Goal: Task Accomplishment & Management: Complete application form

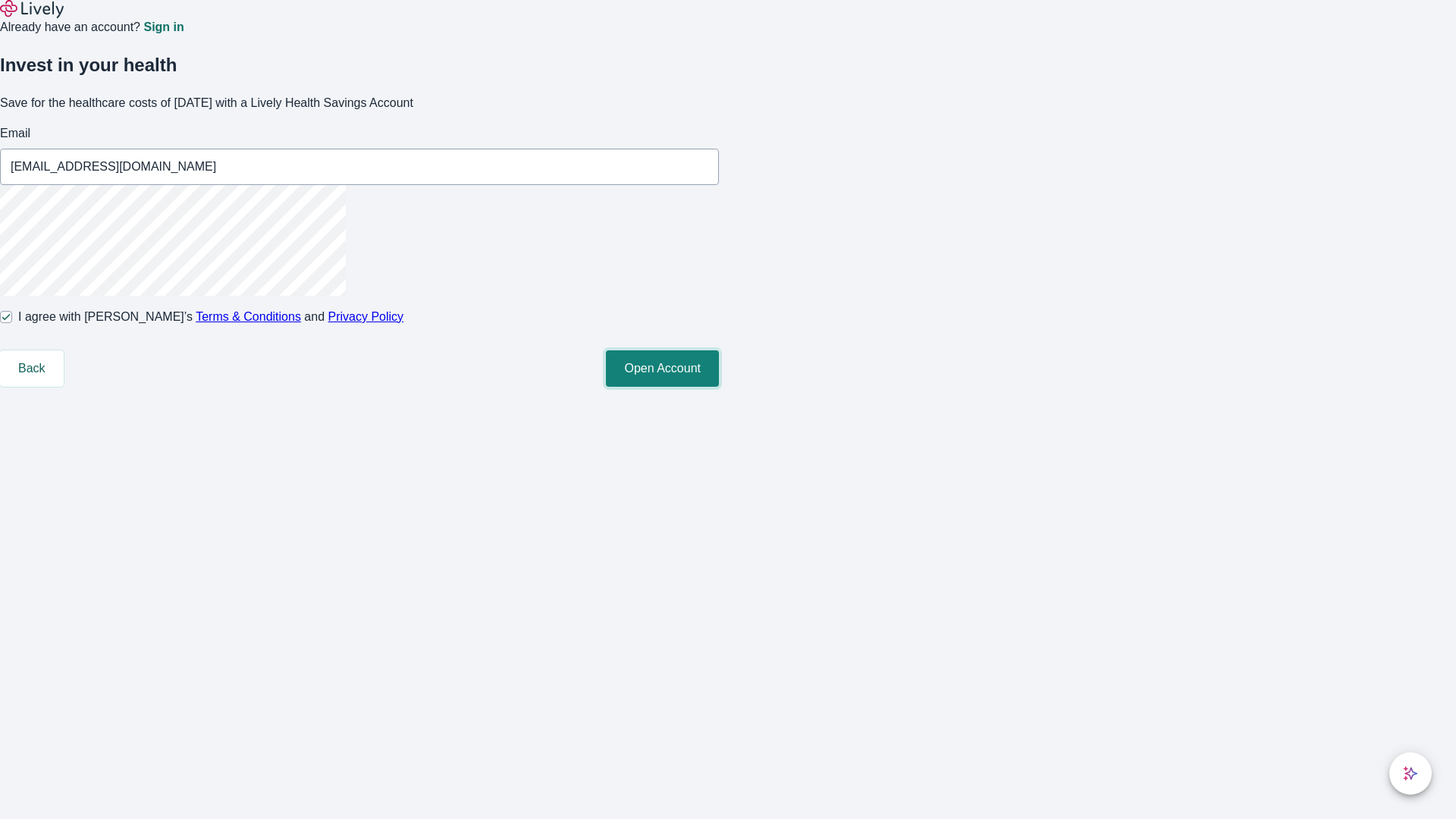
click at [719, 387] on button "Open Account" at bounding box center [662, 368] width 113 height 36
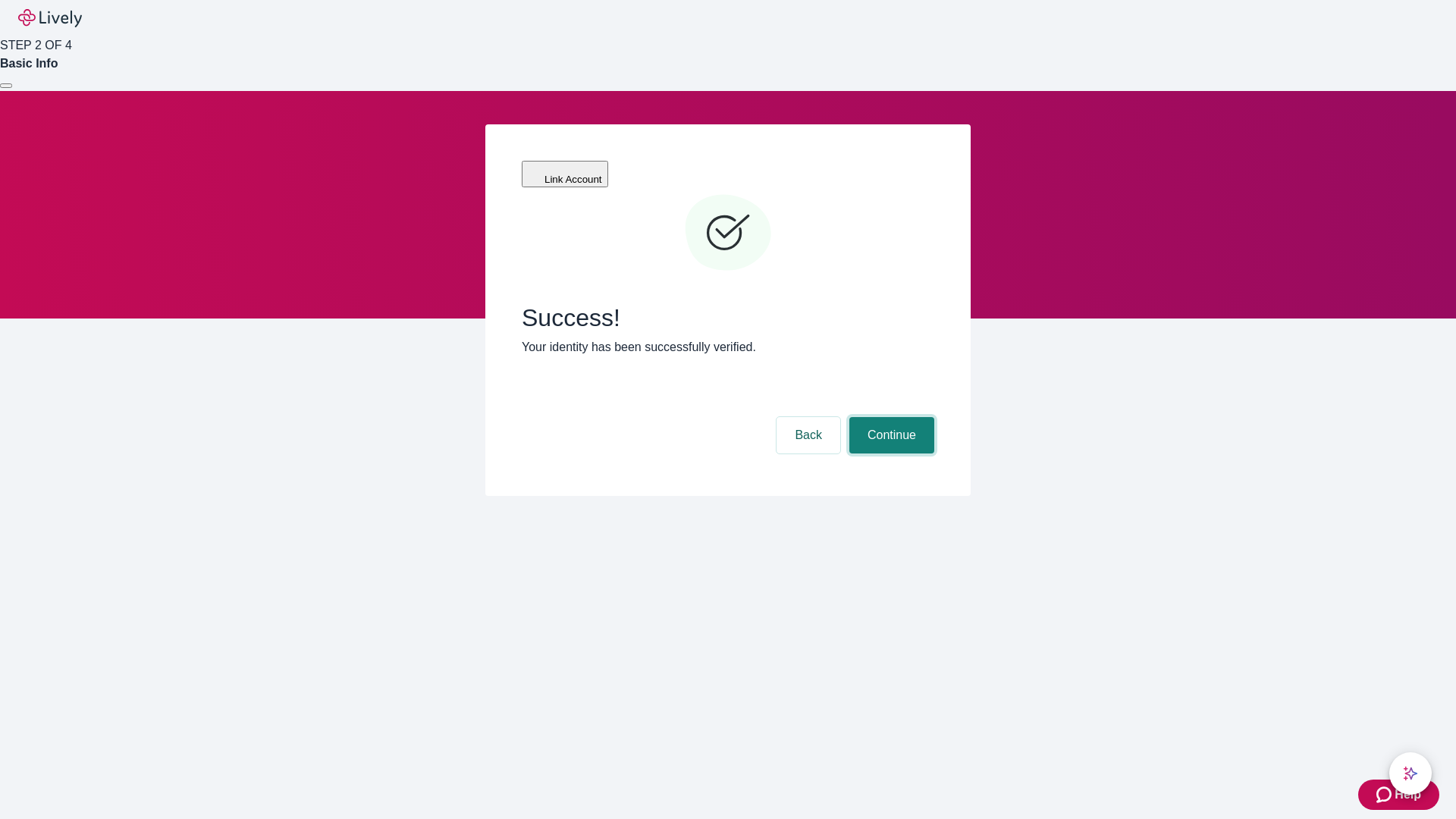
click at [889, 417] on button "Continue" at bounding box center [891, 435] width 85 height 36
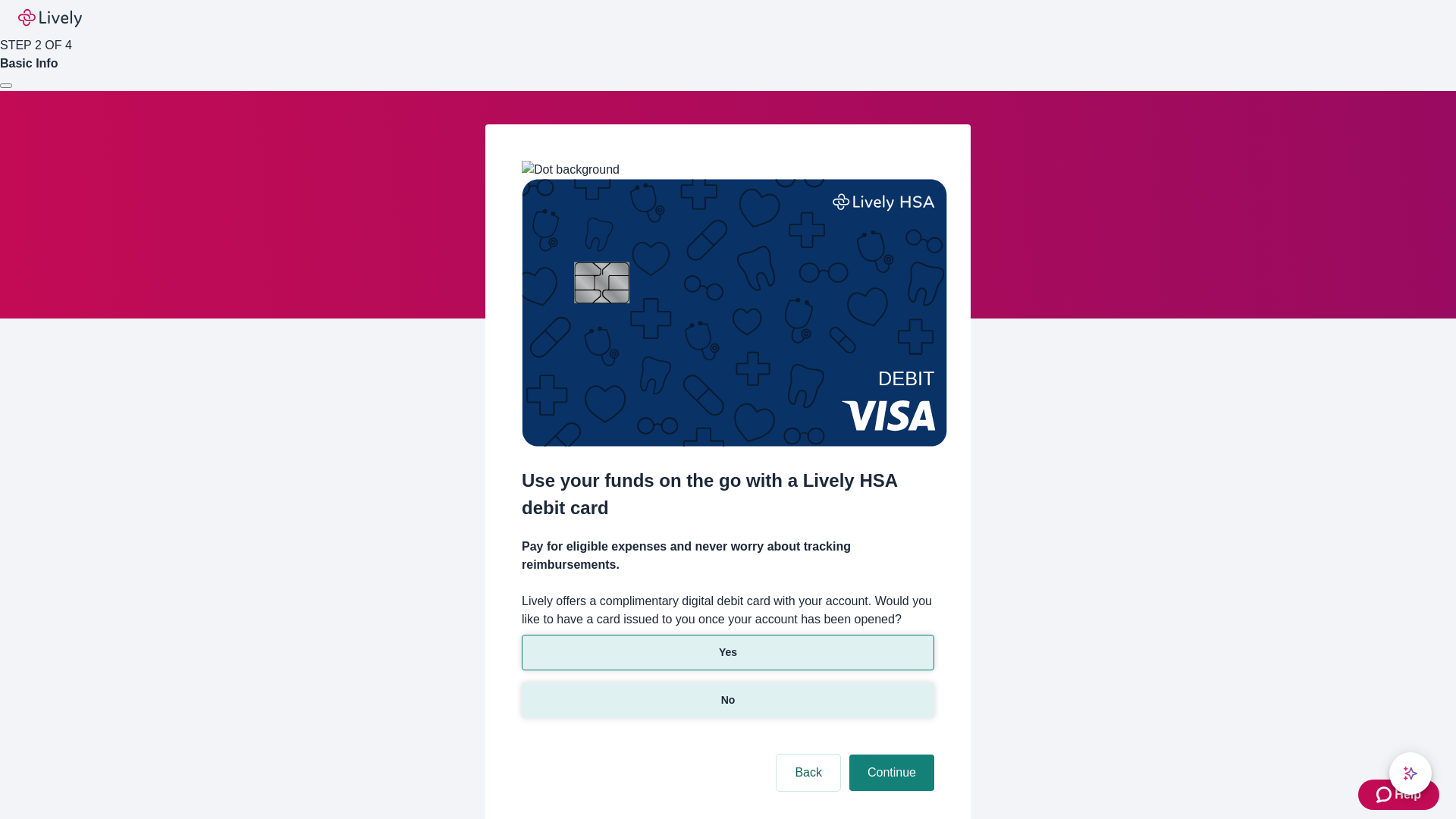
click at [727, 693] on p "No" at bounding box center [728, 700] width 14 height 16
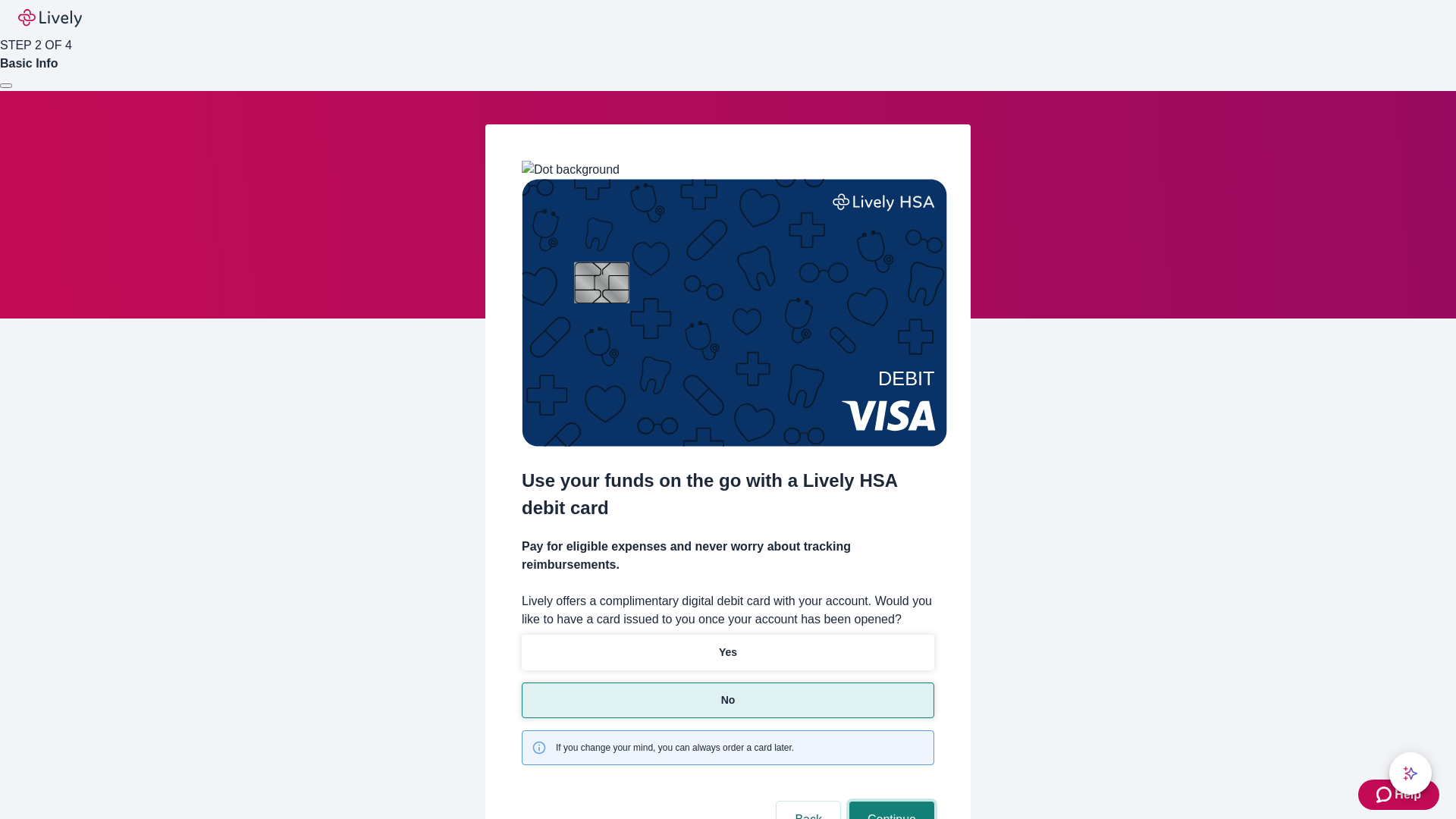
click at [889, 802] on button "Continue" at bounding box center [891, 820] width 85 height 36
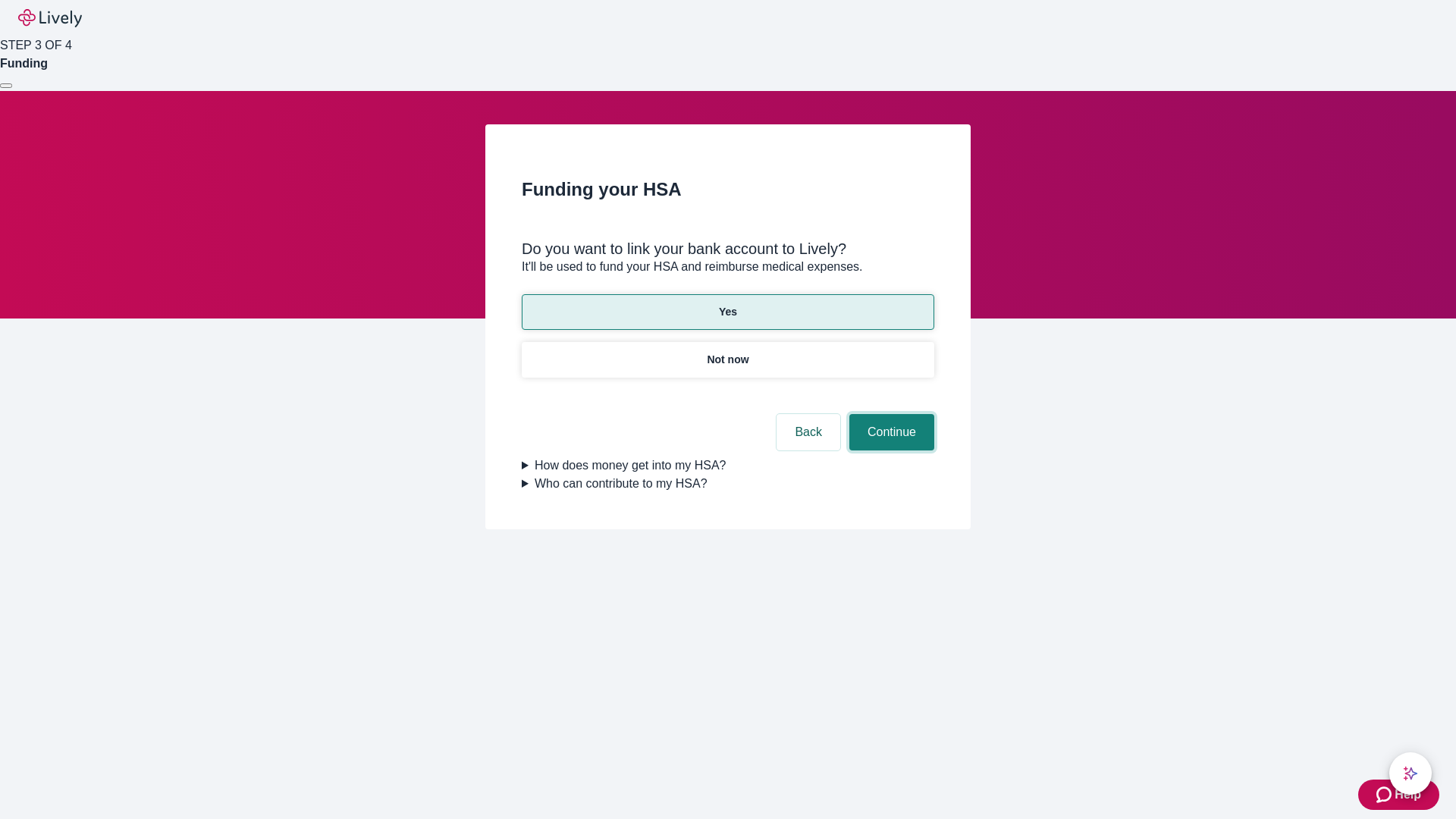
click at [889, 415] on button "Continue" at bounding box center [891, 432] width 85 height 36
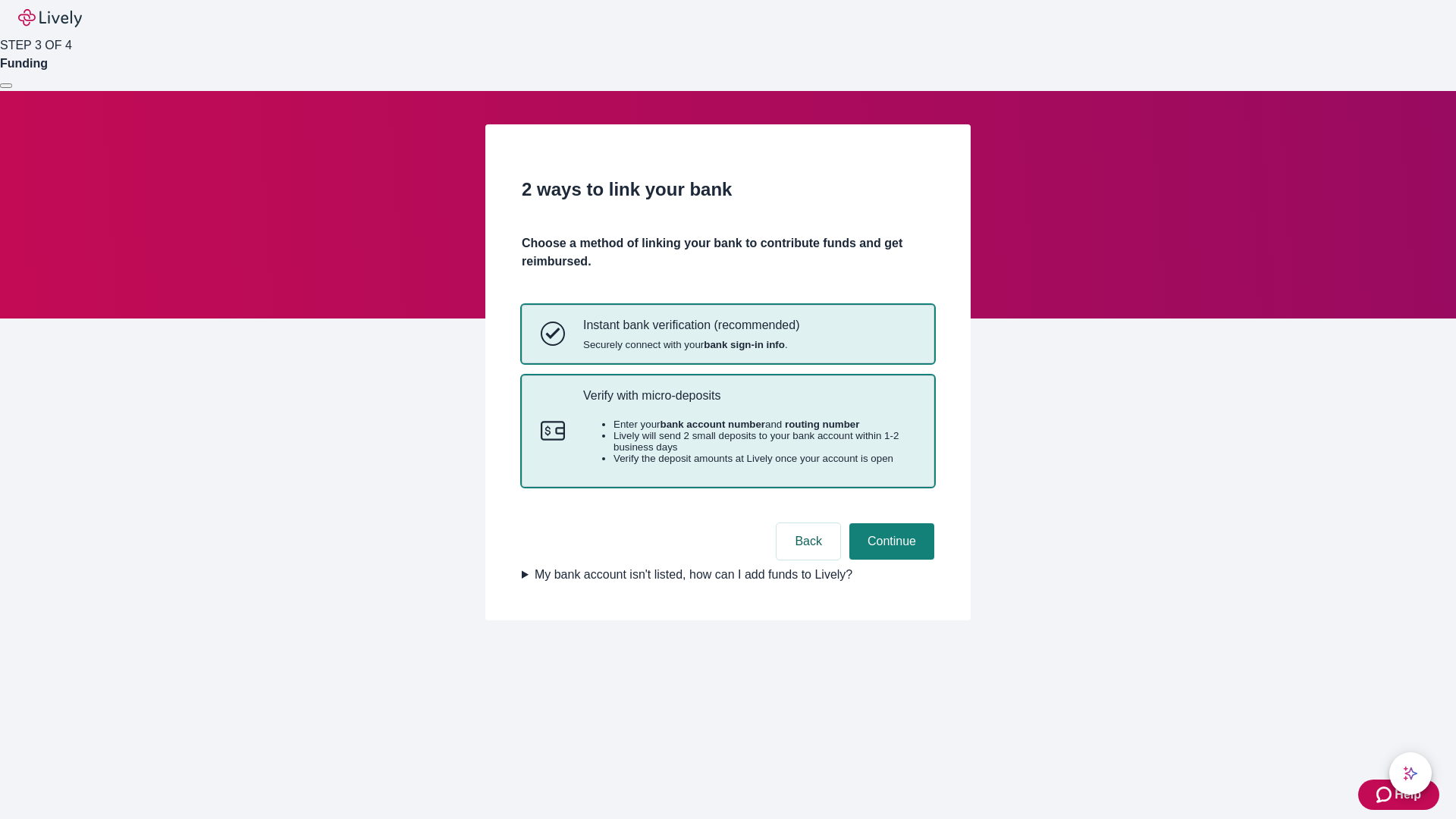
click at [749, 402] on p "Verify with micro-deposits" at bounding box center [749, 395] width 332 height 14
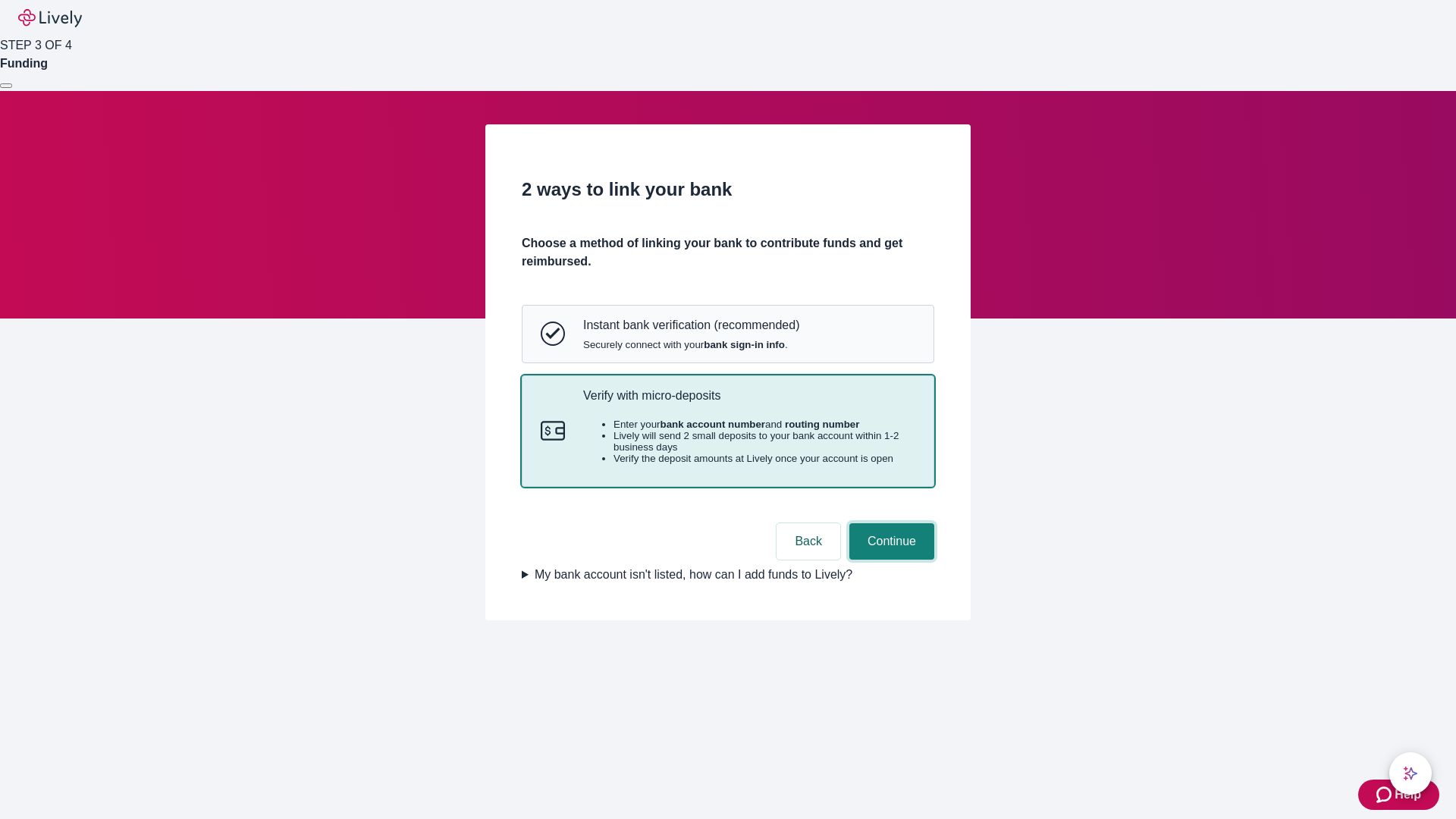
click at [889, 560] on button "Continue" at bounding box center [891, 542] width 85 height 36
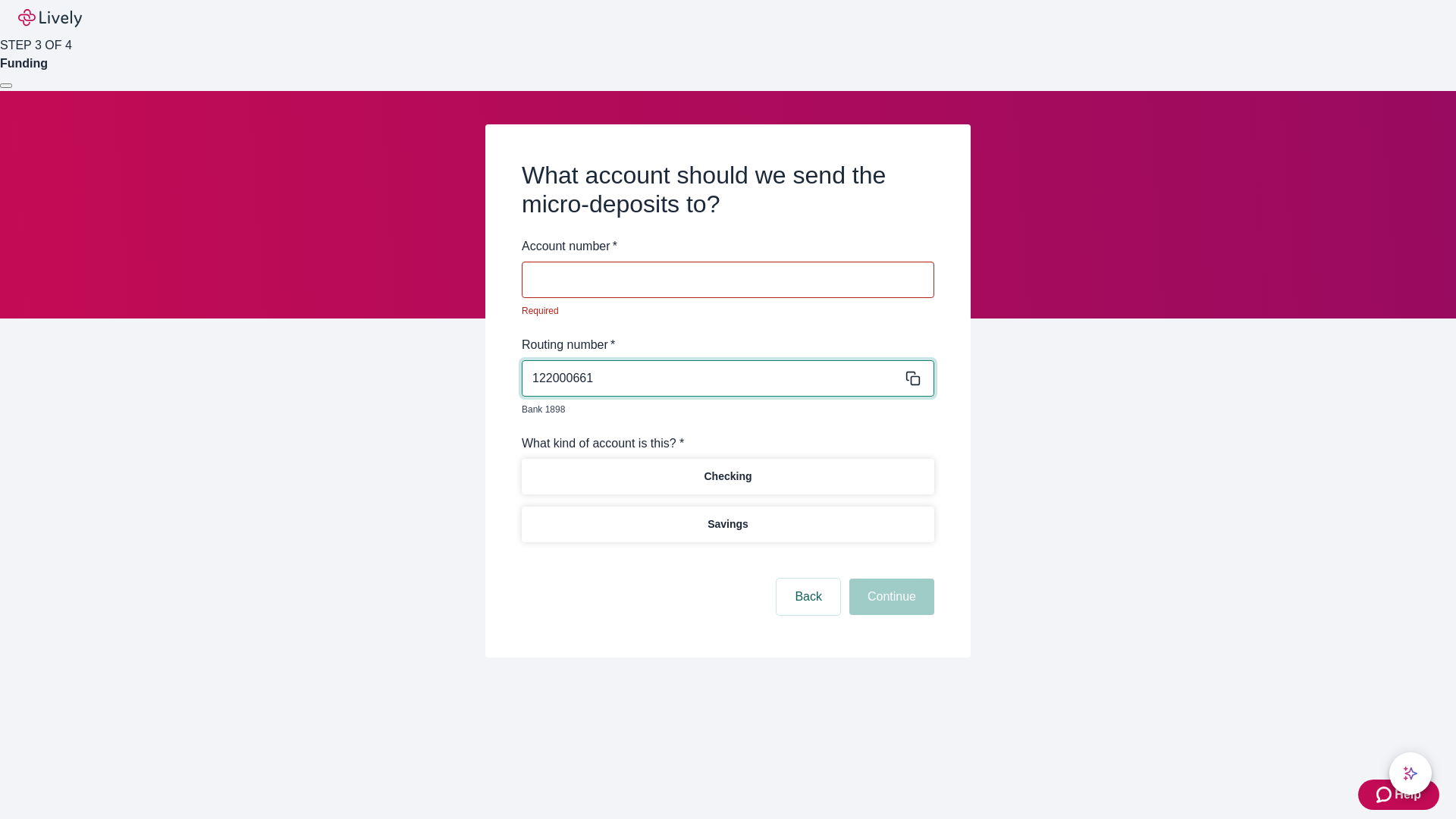
type input "122000661"
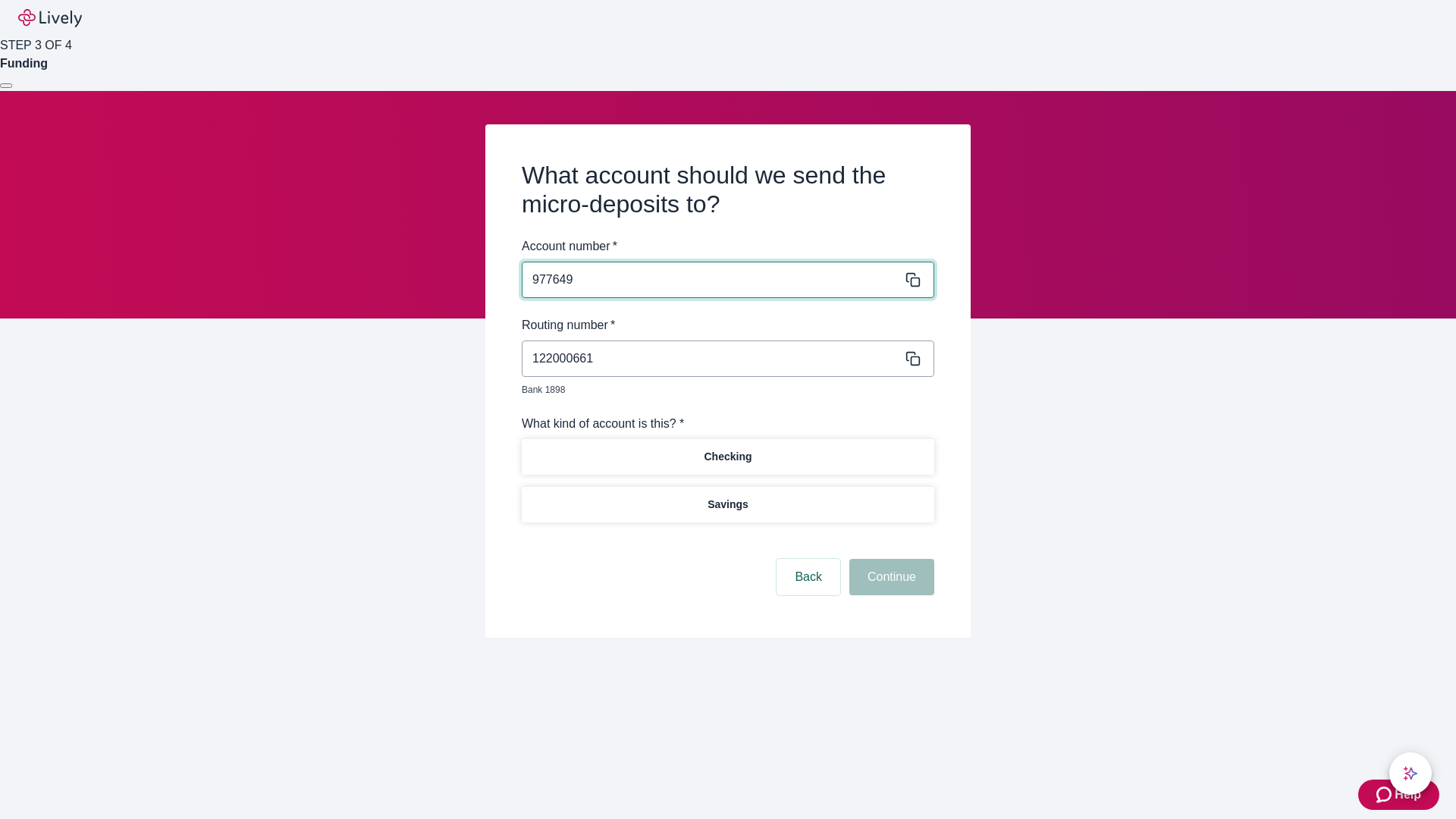
type input "977649"
click at [727, 449] on p "Checking" at bounding box center [727, 457] width 48 height 16
click at [889, 560] on button "Continue" at bounding box center [891, 577] width 85 height 36
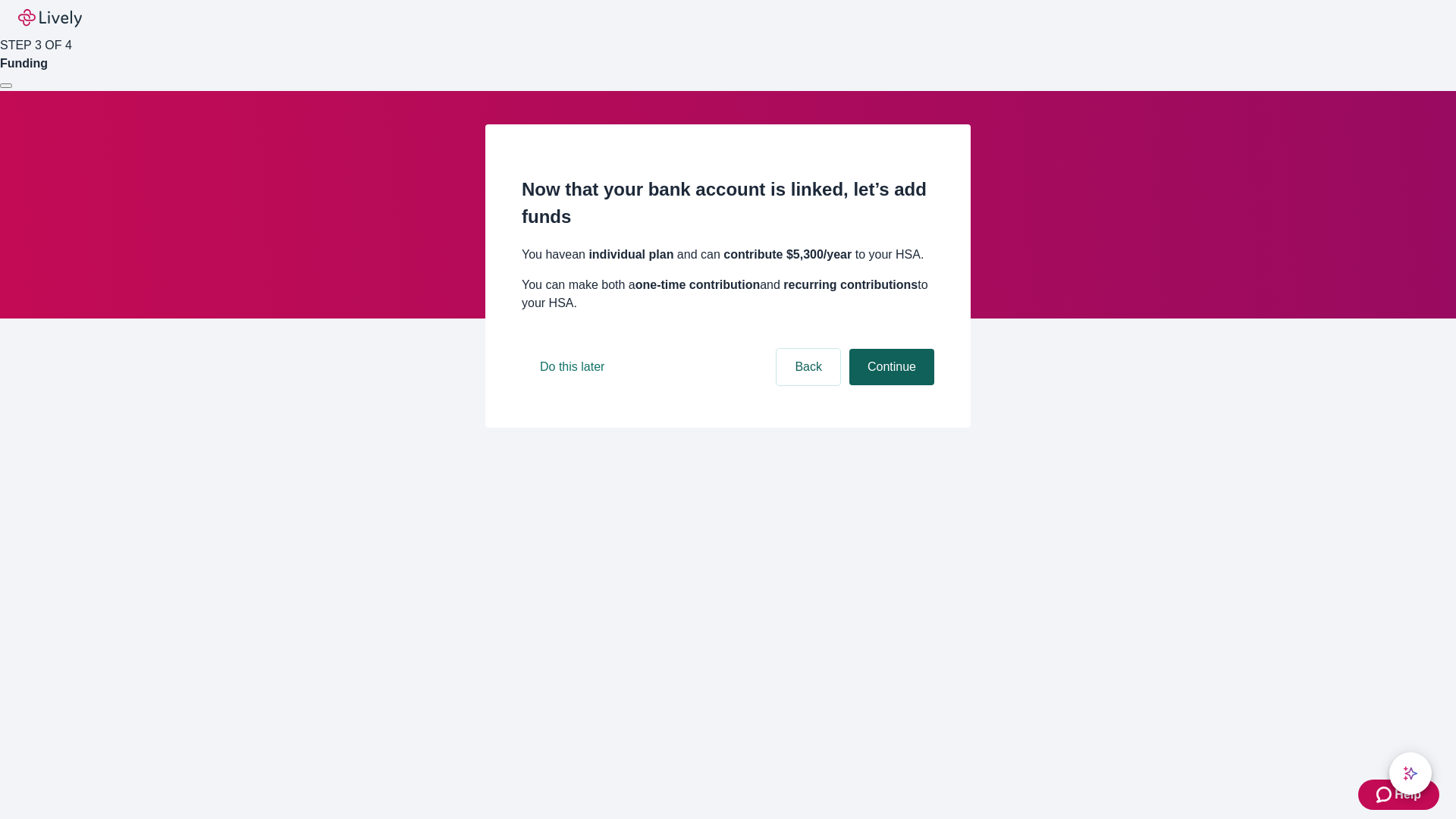
click at [889, 386] on button "Continue" at bounding box center [891, 367] width 85 height 36
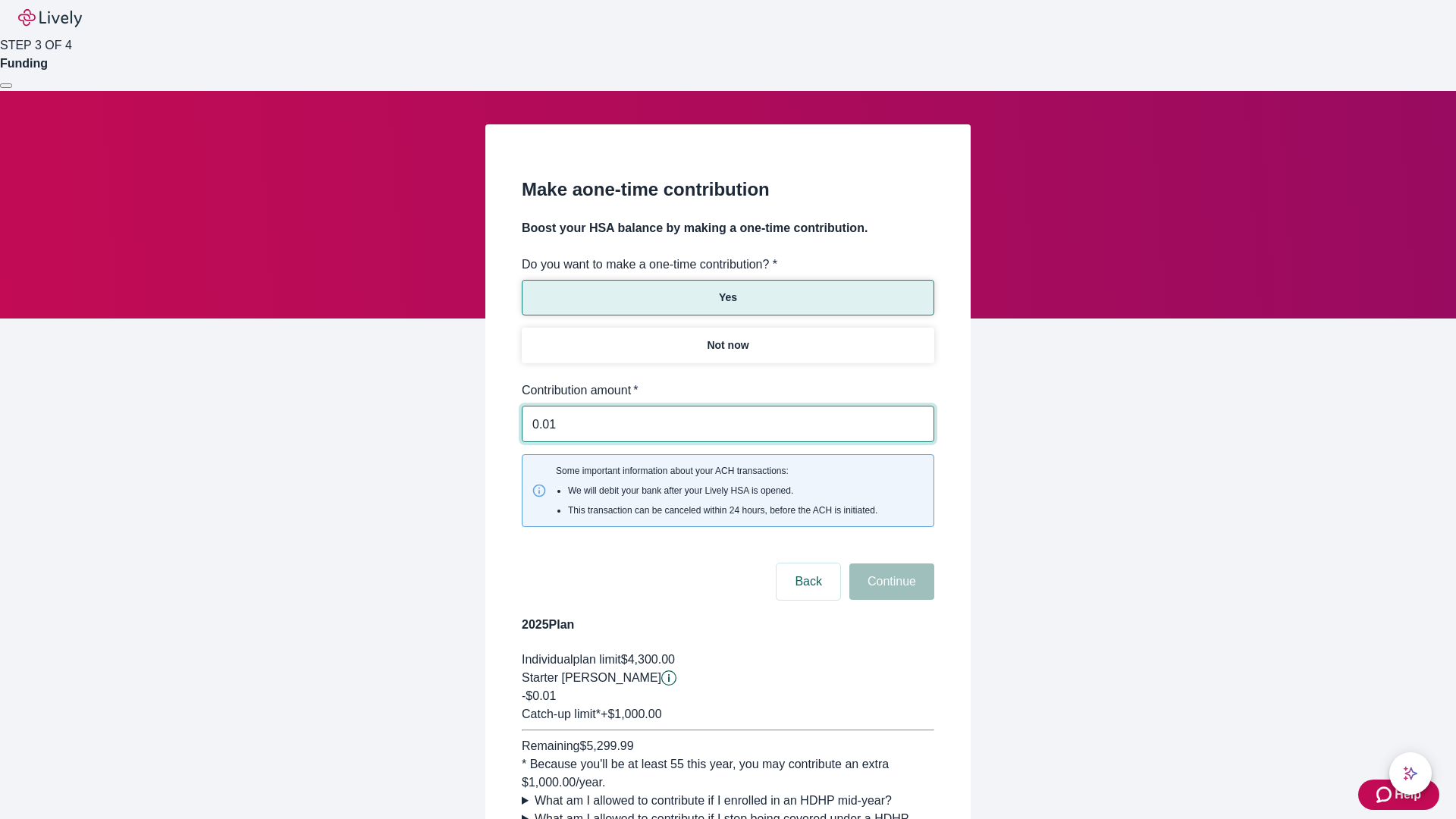
type input "0.01"
click at [889, 564] on button "Continue" at bounding box center [891, 582] width 85 height 36
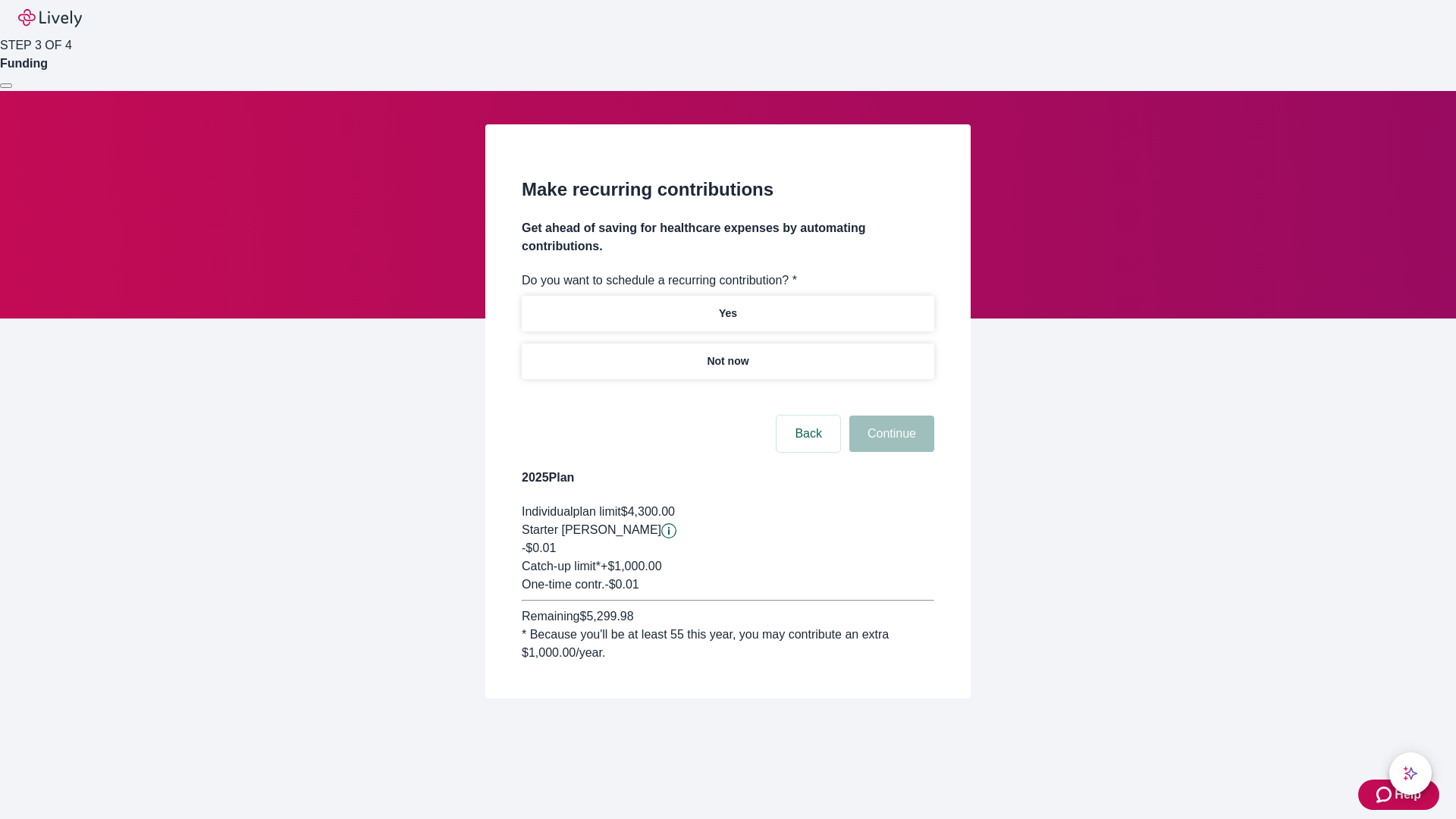
click at [727, 354] on p "Not now" at bounding box center [727, 361] width 42 height 16
click at [889, 416] on button "Continue" at bounding box center [891, 433] width 85 height 36
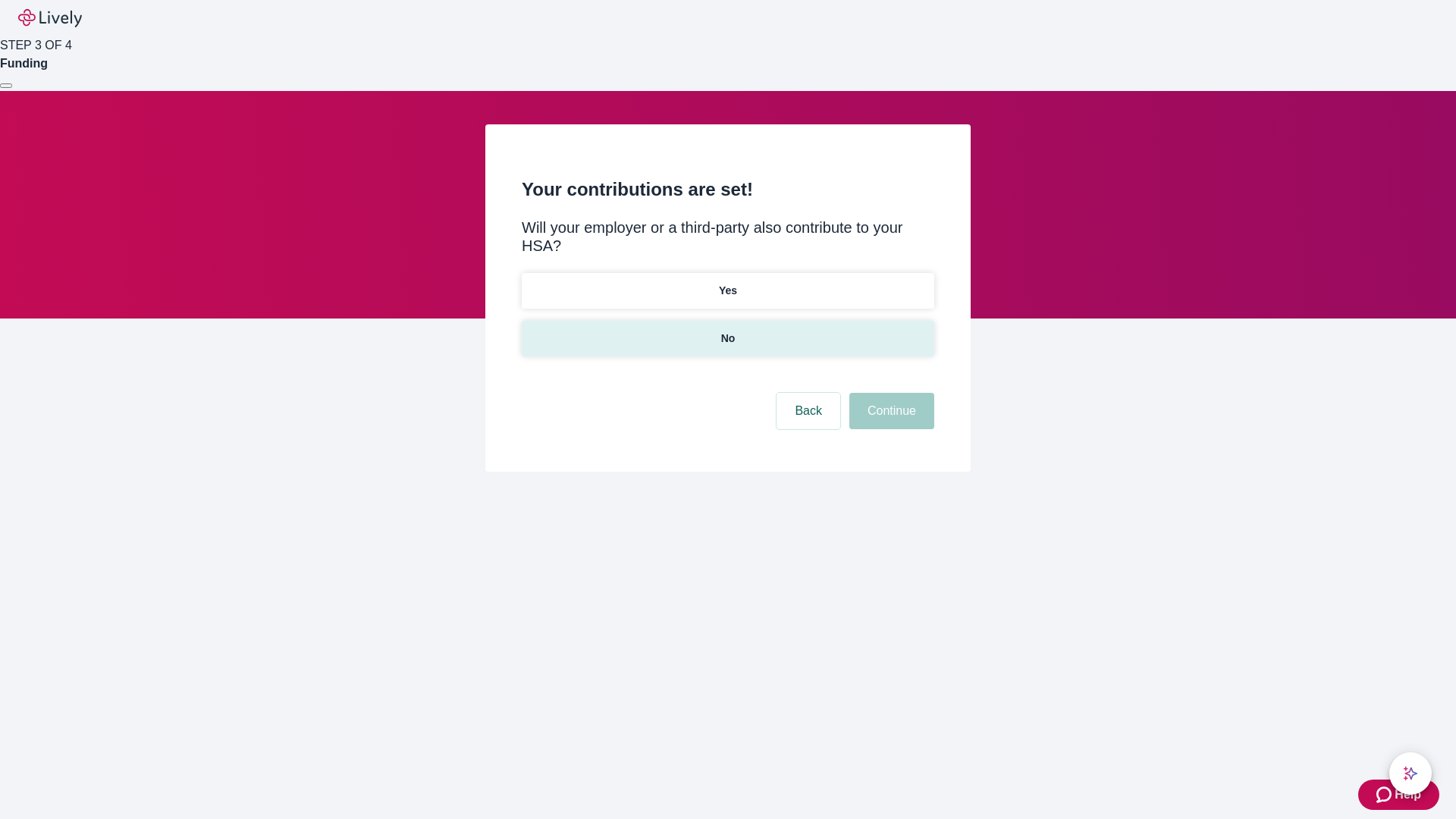
click at [727, 331] on p "No" at bounding box center [728, 338] width 14 height 16
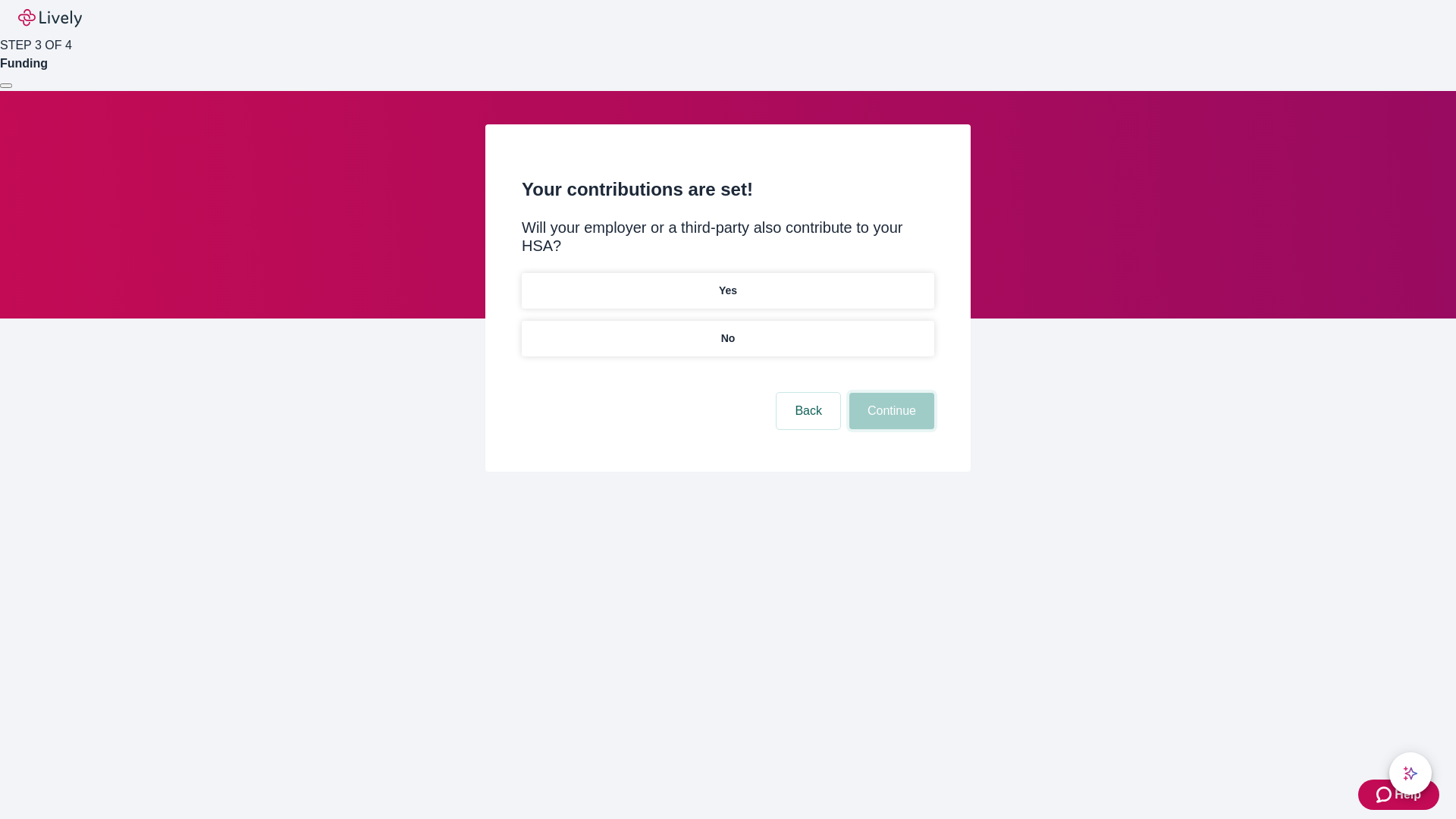
click at [889, 393] on button "Continue" at bounding box center [891, 411] width 85 height 36
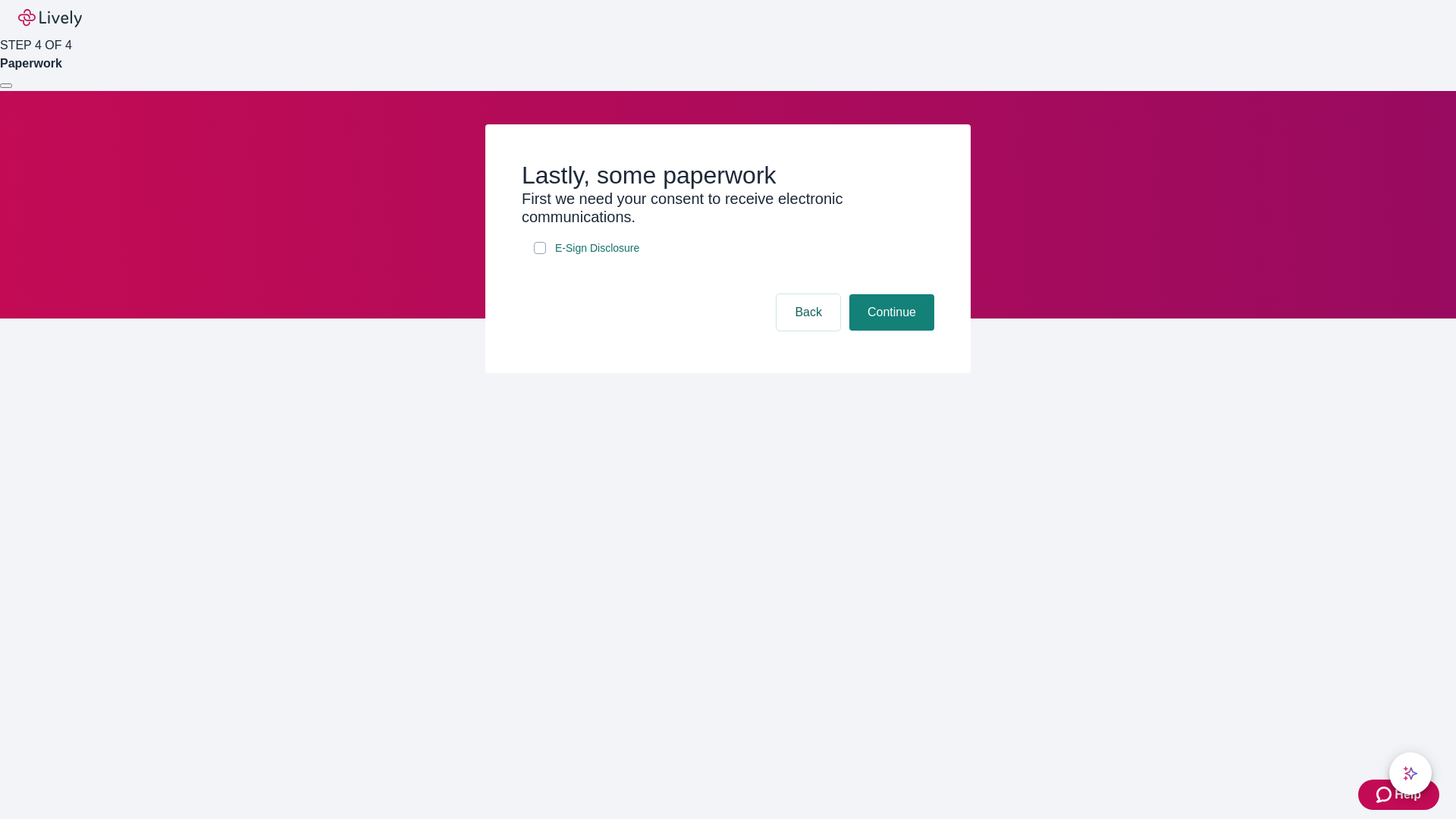
click at [539, 254] on input "E-Sign Disclosure" at bounding box center [539, 247] width 12 height 12
checkbox input "true"
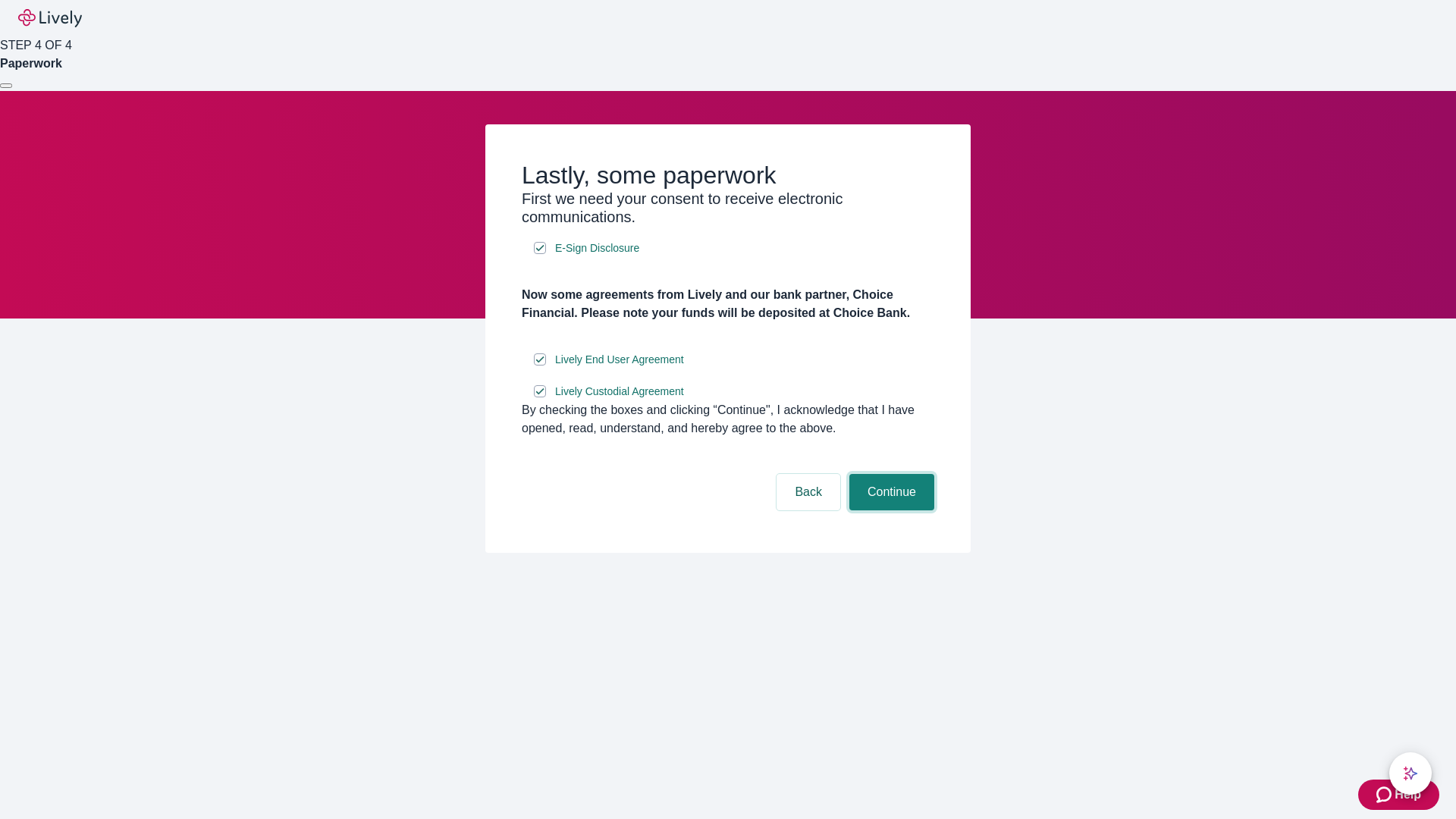
click at [889, 511] on button "Continue" at bounding box center [891, 492] width 85 height 36
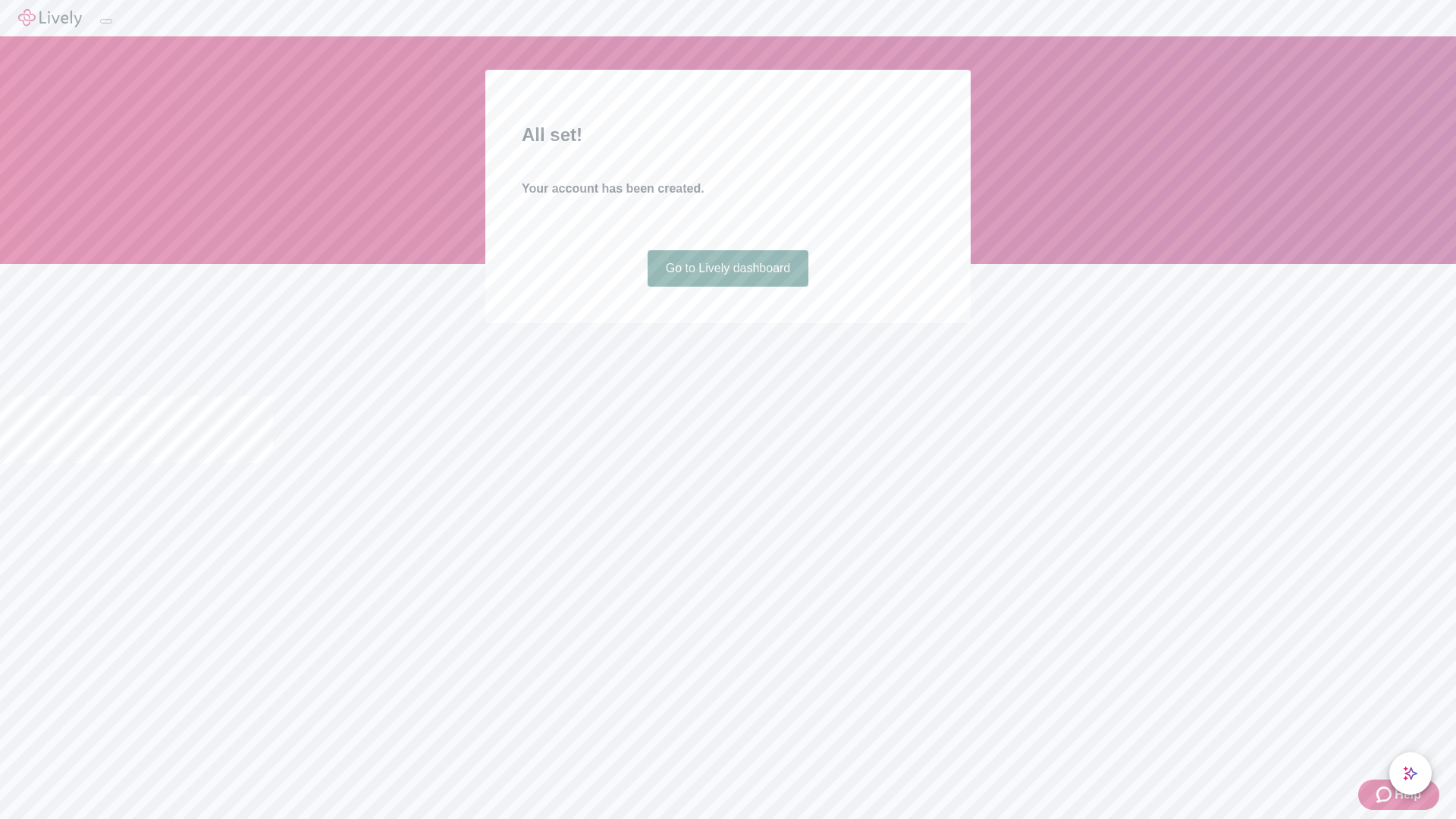
click at [727, 287] on link "Go to Lively dashboard" at bounding box center [728, 268] width 161 height 36
